Goal: Task Accomplishment & Management: Complete application form

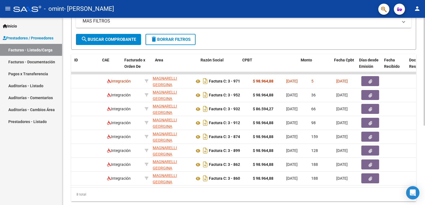
scroll to position [0, 27]
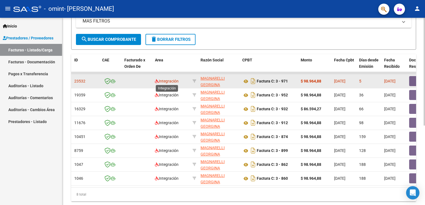
click at [174, 81] on span "Integración" at bounding box center [167, 81] width 24 height 4
click at [326, 81] on div "$ 98.964,88" at bounding box center [315, 81] width 29 height 6
click at [79, 82] on span "23532" at bounding box center [79, 81] width 11 height 4
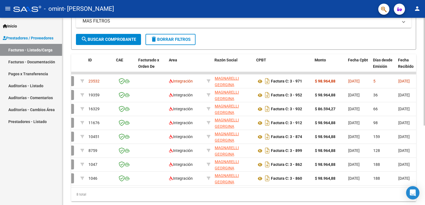
scroll to position [0, 0]
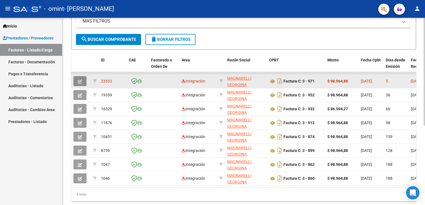
click at [80, 81] on icon "button" at bounding box center [80, 82] width 4 height 4
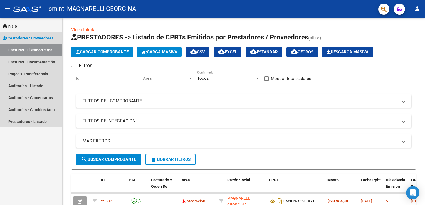
click at [45, 50] on link "Facturas - Listado/Carga" at bounding box center [31, 50] width 62 height 12
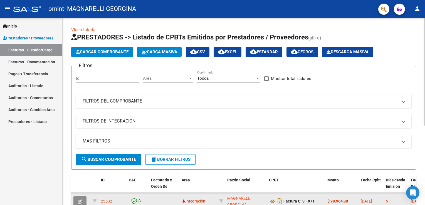
click at [78, 200] on icon "button" at bounding box center [80, 202] width 4 height 4
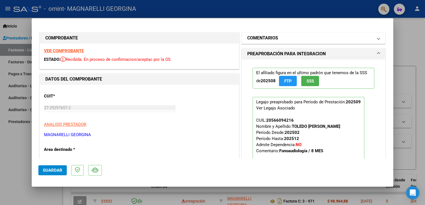
click at [378, 39] on span at bounding box center [379, 38] width 2 height 7
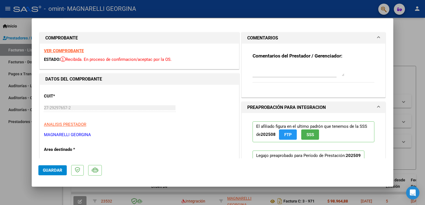
click at [378, 39] on span at bounding box center [379, 38] width 2 height 7
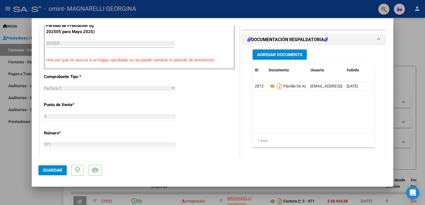
scroll to position [155, 0]
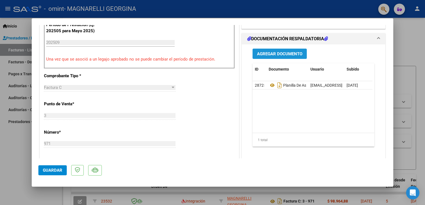
click at [274, 54] on span "Agregar Documento" at bounding box center [279, 53] width 45 height 5
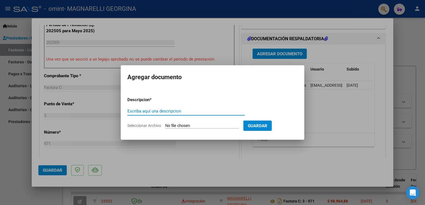
click at [176, 114] on input "Escriba aquí una descripcion" at bounding box center [185, 111] width 117 height 5
type input "informe evolutivo semestral"
click at [267, 125] on span "Guardar" at bounding box center [257, 126] width 19 height 5
click at [234, 124] on input "Seleccionar Archivo" at bounding box center [202, 126] width 74 height 5
type input "C:\fakepath\Inf evol semestral junio mateo 25.pdf"
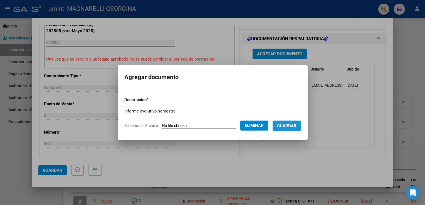
click at [297, 126] on span "Guardar" at bounding box center [286, 126] width 19 height 5
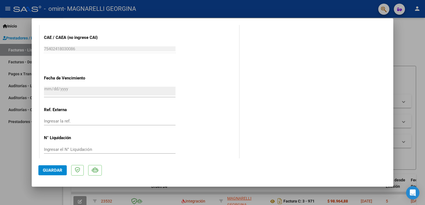
scroll to position [339, 0]
click at [53, 172] on span "Guardar" at bounding box center [52, 170] width 19 height 5
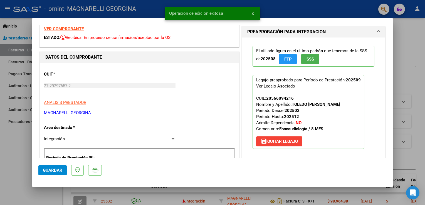
scroll to position [0, 0]
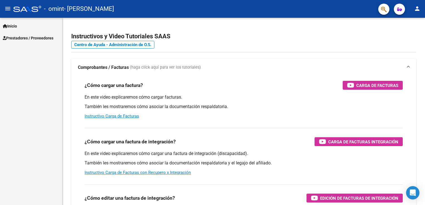
click at [29, 38] on span "Prestadores / Proveedores" at bounding box center [28, 38] width 51 height 6
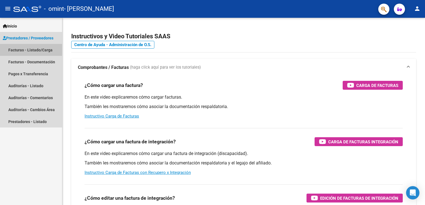
click at [28, 50] on link "Facturas - Listado/Carga" at bounding box center [31, 50] width 62 height 12
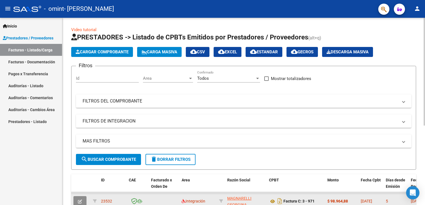
click at [80, 202] on icon "button" at bounding box center [80, 202] width 4 height 4
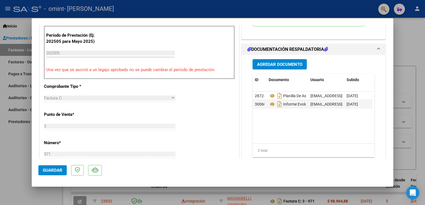
scroll to position [147, 0]
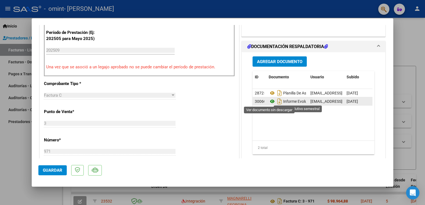
click at [269, 102] on icon at bounding box center [272, 101] width 7 height 7
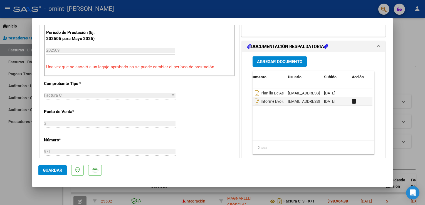
scroll to position [0, 27]
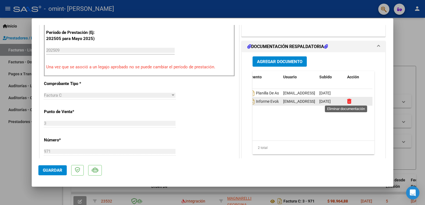
click at [347, 101] on icon at bounding box center [349, 101] width 4 height 5
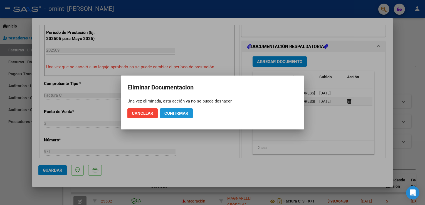
click at [178, 115] on span "Confirmar" at bounding box center [176, 113] width 24 height 5
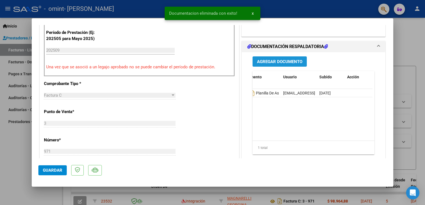
click at [275, 62] on span "Agregar Documento" at bounding box center [279, 61] width 45 height 5
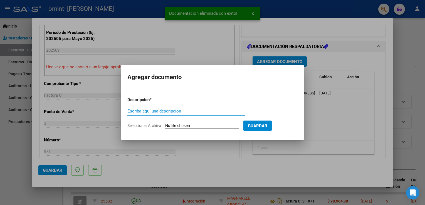
click at [185, 110] on input "Escriba aquí una descripcion" at bounding box center [185, 111] width 117 height 5
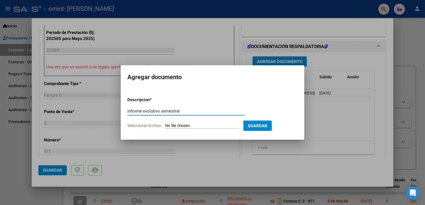
type input "informe evolutivo semestral"
click at [142, 126] on span "Seleccionar Archivo" at bounding box center [144, 126] width 34 height 4
click at [165, 126] on input "Seleccionar Archivo" at bounding box center [202, 126] width 74 height 5
click at [179, 125] on input "Seleccionar Archivo" at bounding box center [202, 126] width 74 height 5
click at [180, 128] on input "Seleccionar Archivo" at bounding box center [202, 126] width 74 height 5
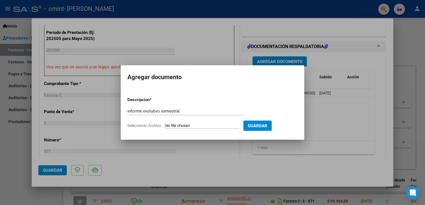
type input "C:\fakepath\Inf evolutivo [PERSON_NAME][GEOGRAPHIC_DATA][DATE].pdf"
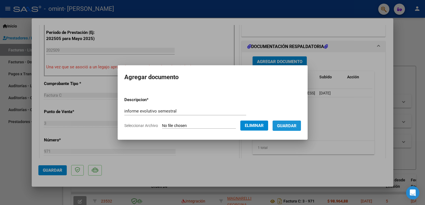
click at [297, 126] on span "Guardar" at bounding box center [286, 126] width 19 height 5
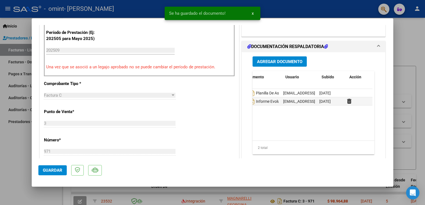
scroll to position [0, 0]
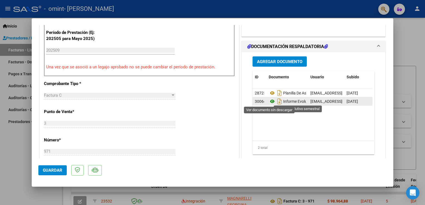
click at [270, 102] on icon at bounding box center [272, 101] width 7 height 7
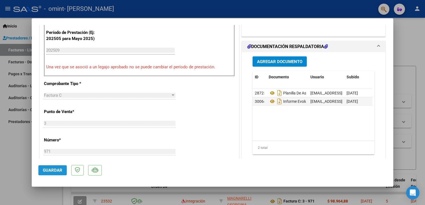
click at [56, 171] on span "Guardar" at bounding box center [52, 170] width 19 height 5
